Goal: Transaction & Acquisition: Purchase product/service

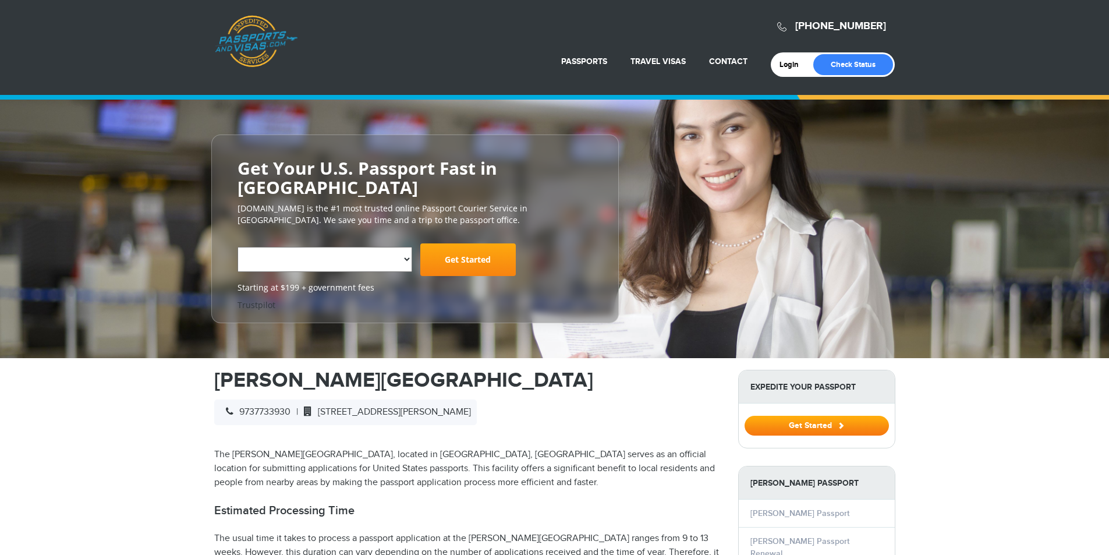
select select "**********"
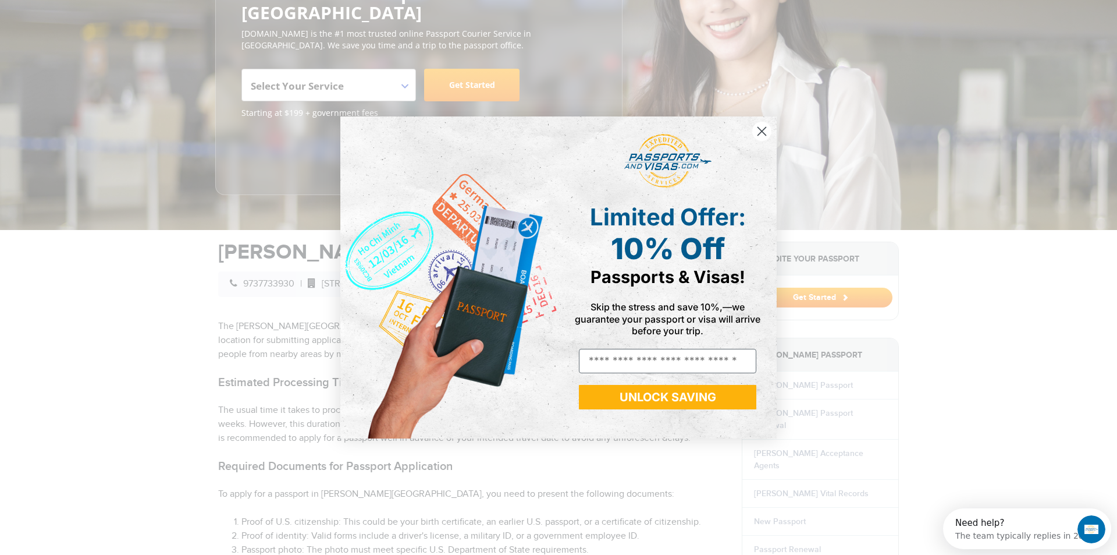
click at [757, 140] on icon "Close dialog" at bounding box center [762, 131] width 20 height 20
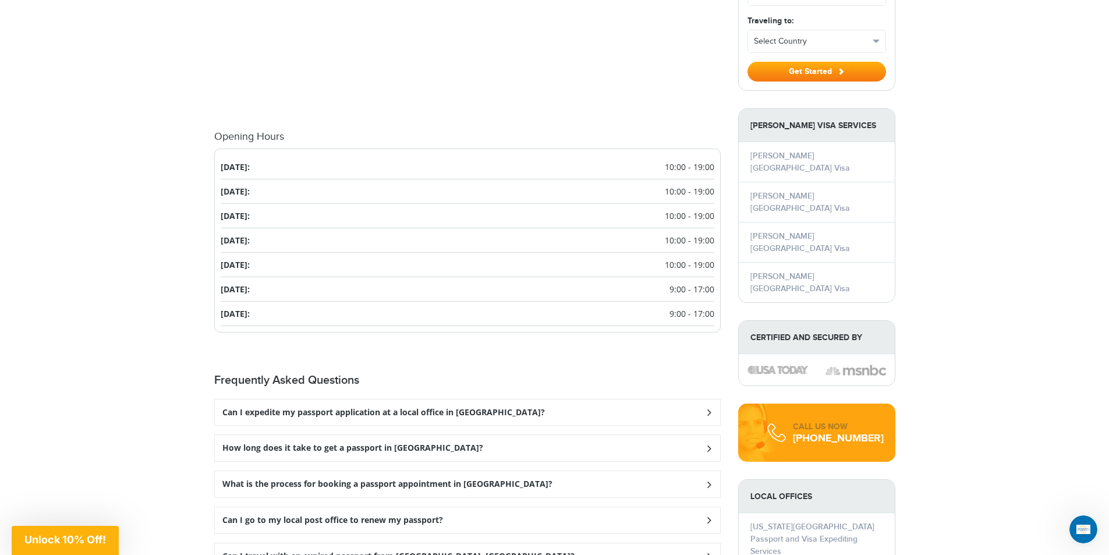
scroll to position [1164, 0]
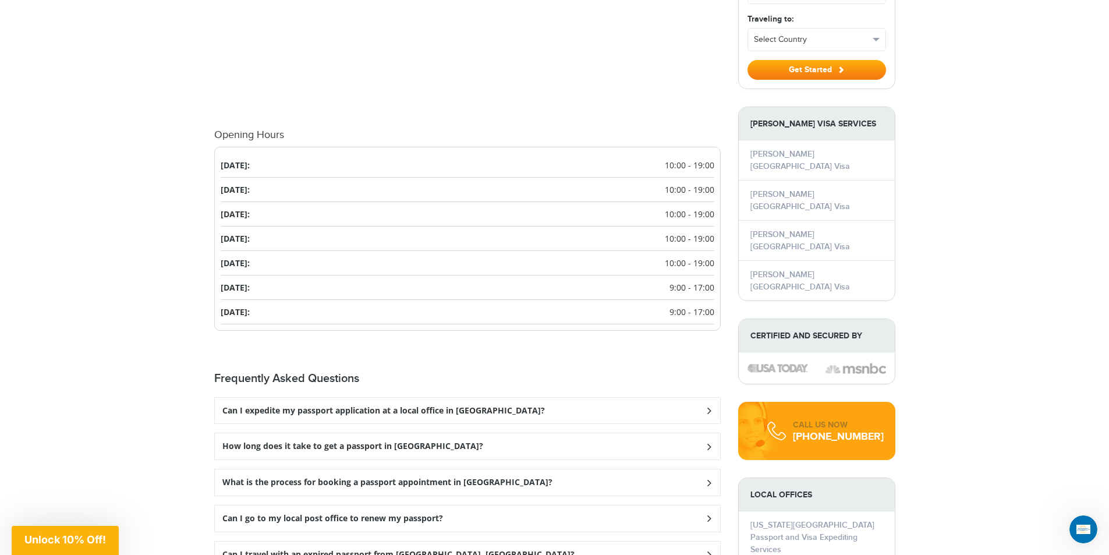
click at [709, 424] on div "How long does it take to get a passport in Clifton?" at bounding box center [467, 411] width 505 height 26
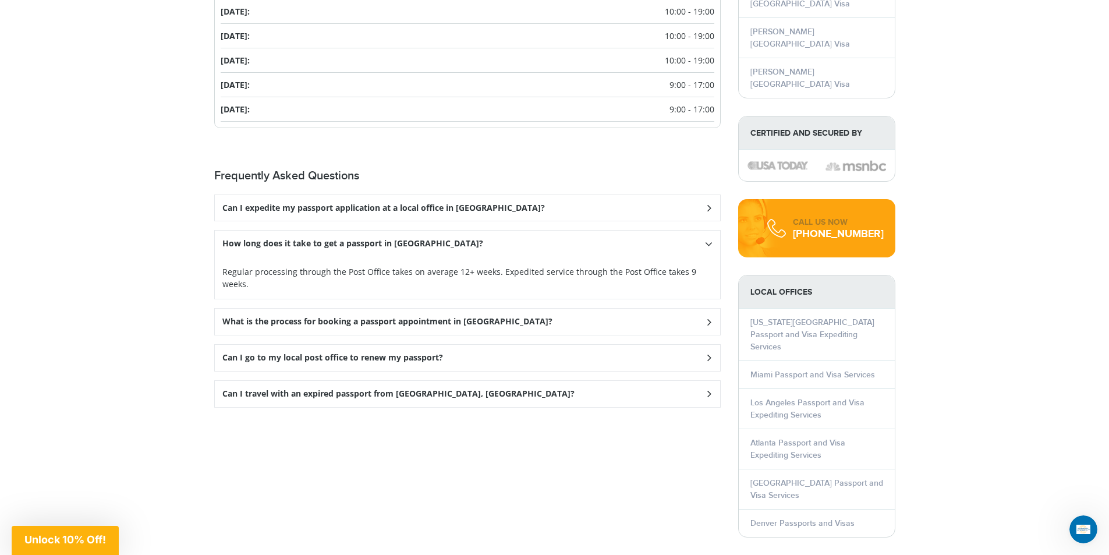
scroll to position [1397, 0]
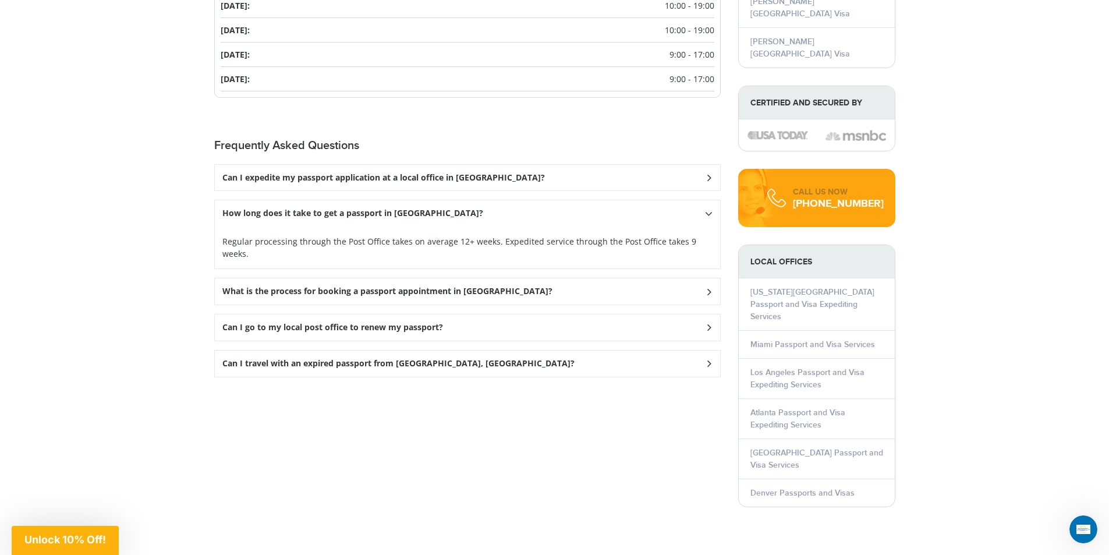
click at [703, 181] on icon at bounding box center [708, 177] width 12 height 8
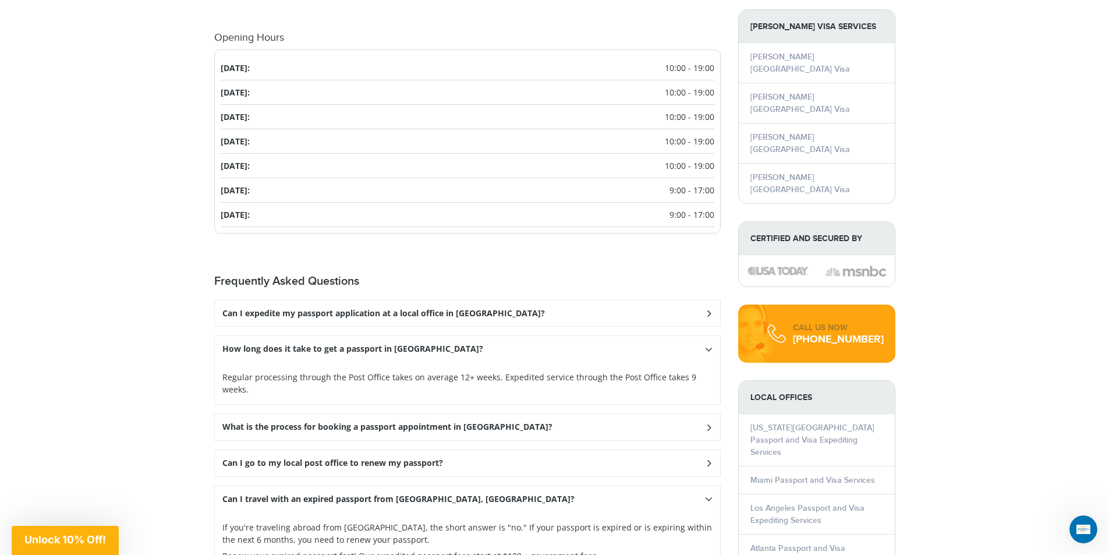
scroll to position [1222, 0]
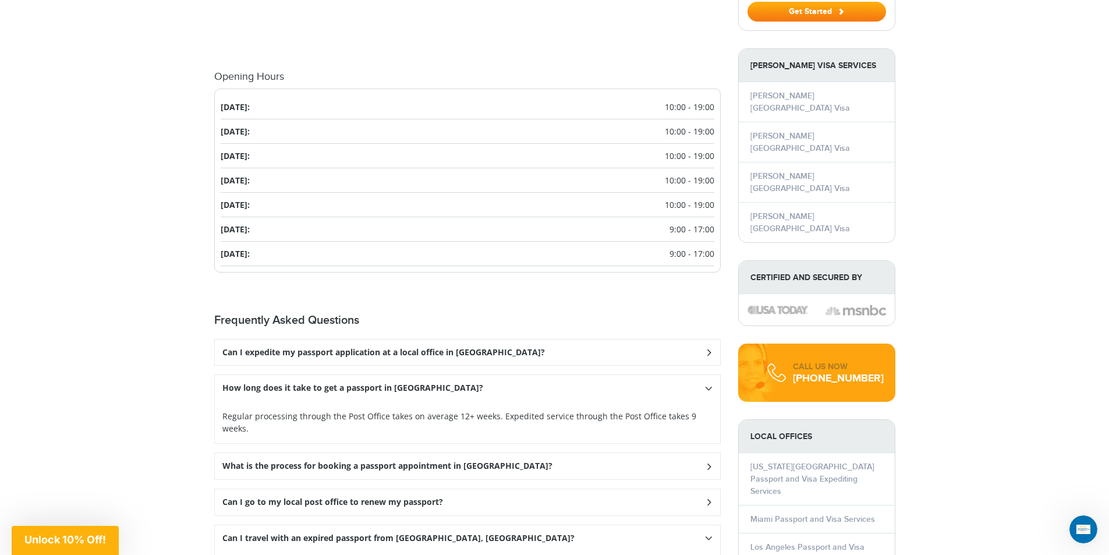
click at [701, 340] on div "Can I expedite my passport application at a local office in Clifton?" at bounding box center [467, 352] width 505 height 26
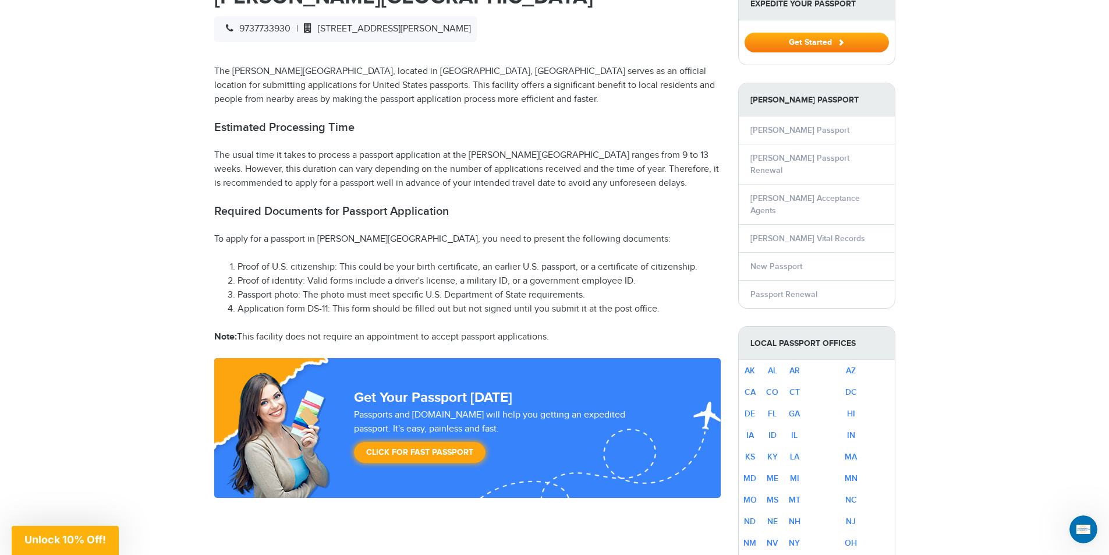
scroll to position [233, 0]
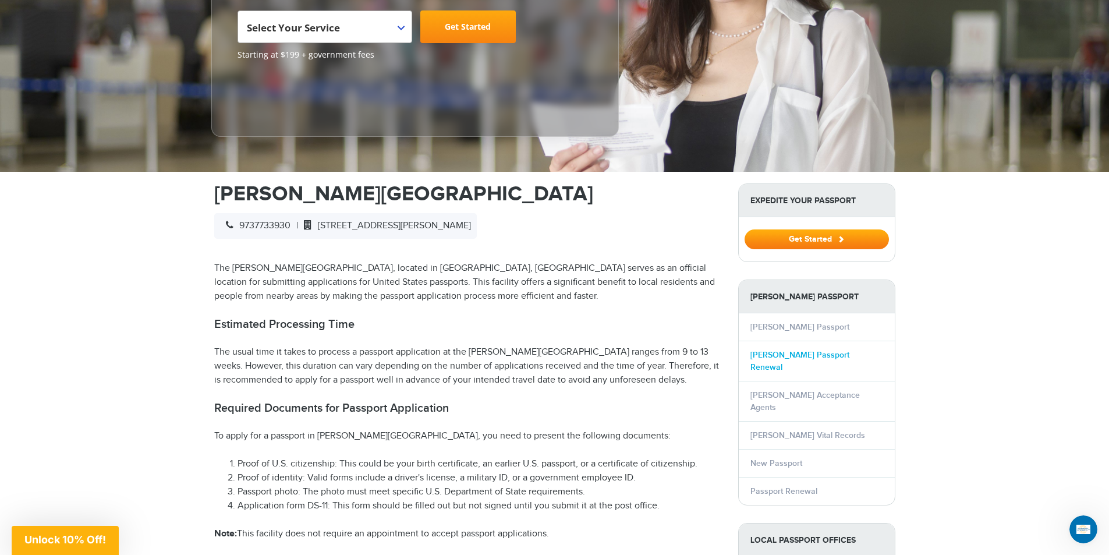
click at [811, 350] on link "Clifton Passport Renewal" at bounding box center [799, 361] width 99 height 22
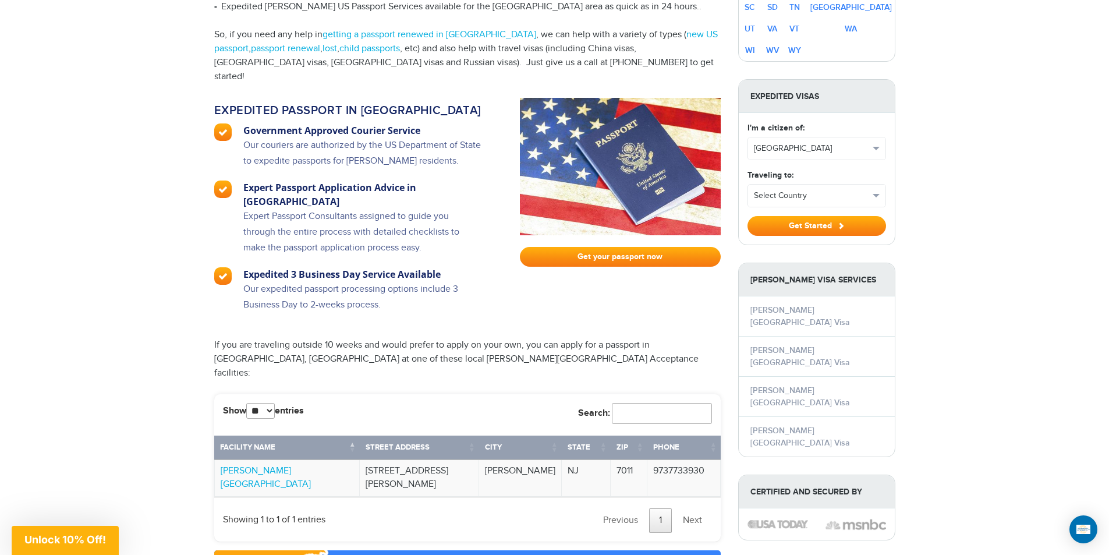
scroll to position [698, 0]
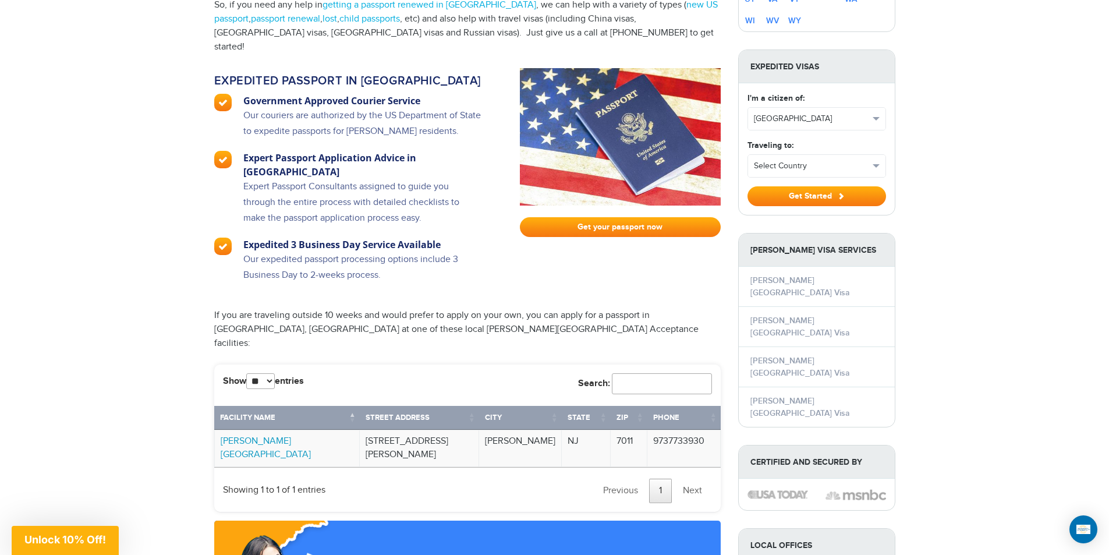
click at [289, 435] on link "[PERSON_NAME][GEOGRAPHIC_DATA]" at bounding box center [266, 447] width 90 height 24
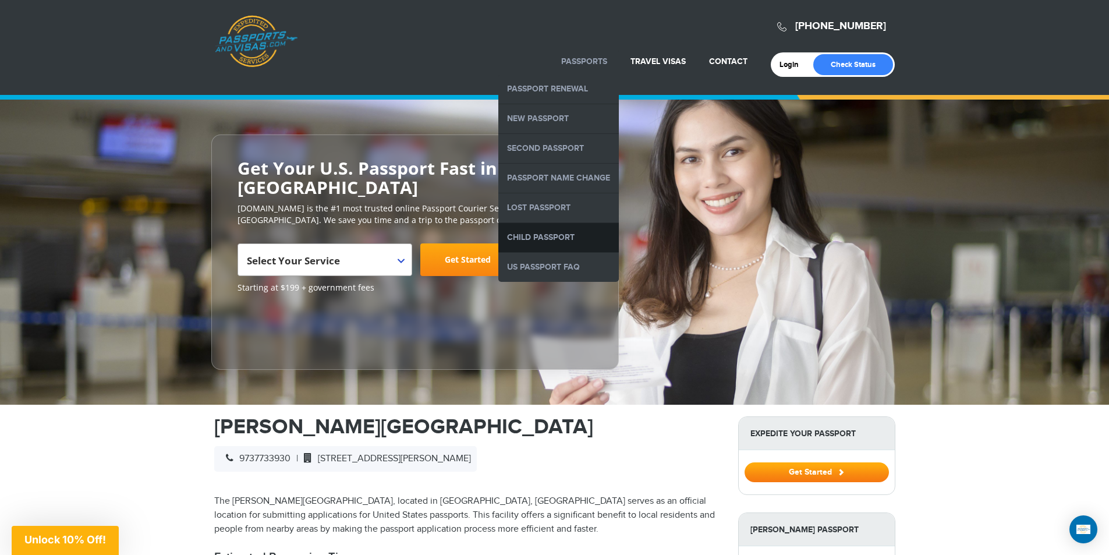
click at [573, 235] on link "Child Passport" at bounding box center [558, 237] width 120 height 29
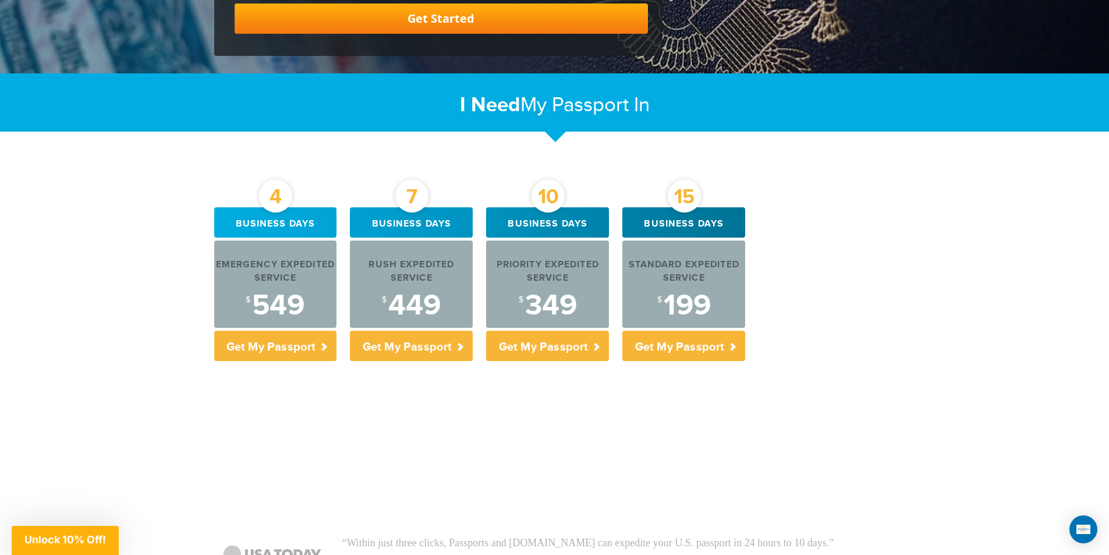
scroll to position [407, 0]
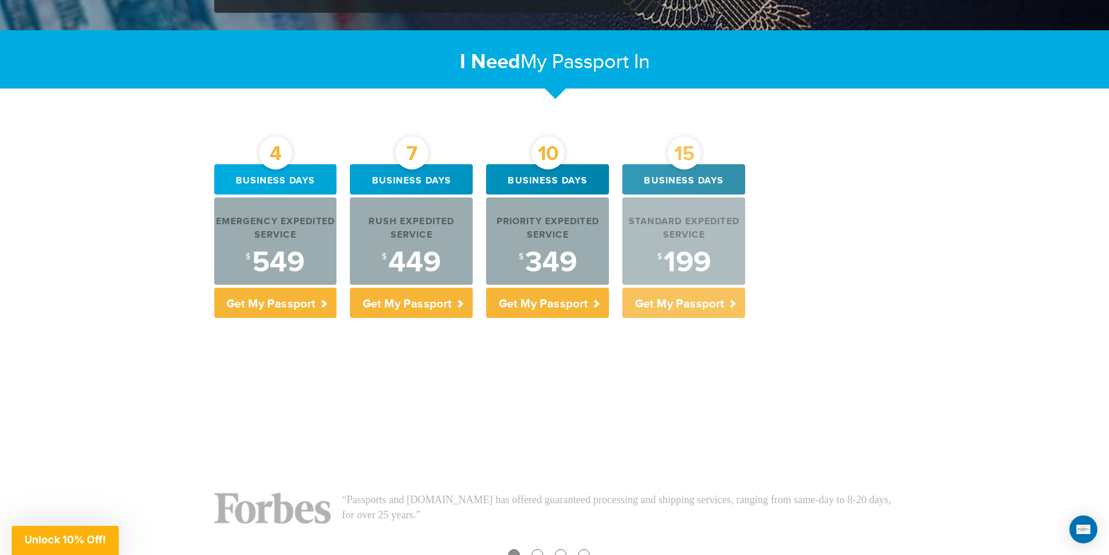
click at [673, 262] on div "$ 199" at bounding box center [683, 262] width 123 height 29
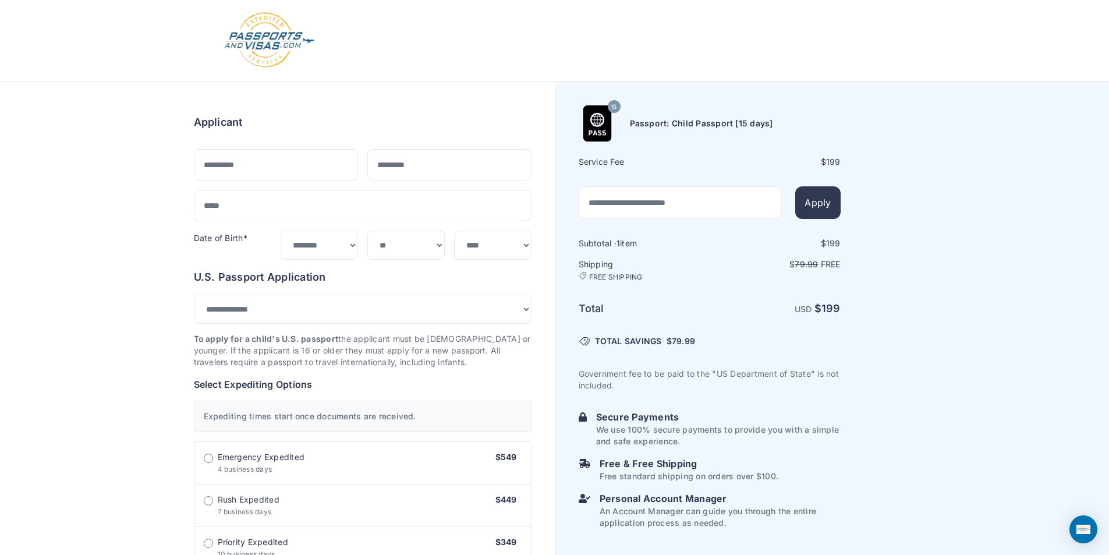
select select "*****"
